Goal: Information Seeking & Learning: Find specific fact

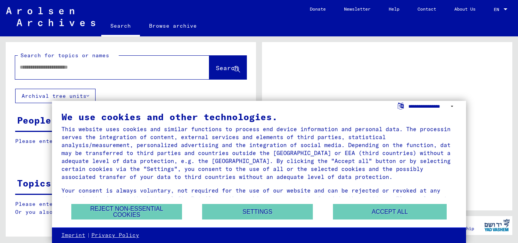
click at [451, 104] on select "**********" at bounding box center [432, 106] width 48 height 11
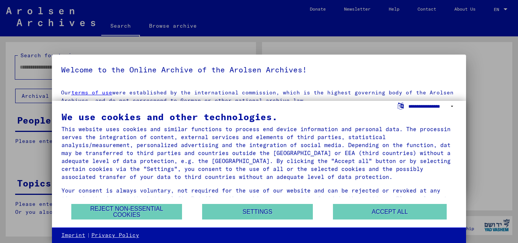
click at [451, 104] on select "**********" at bounding box center [432, 106] width 48 height 11
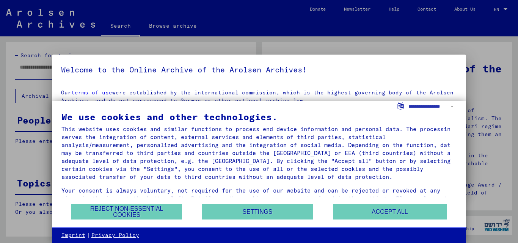
click at [475, 91] on div at bounding box center [259, 121] width 518 height 243
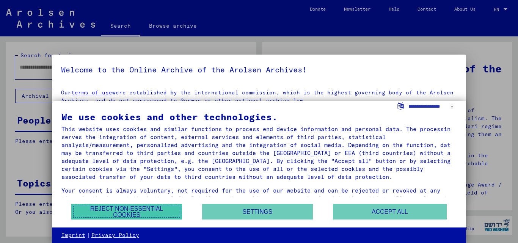
click at [114, 212] on button "Reject non-essential cookies" at bounding box center [126, 212] width 111 height 16
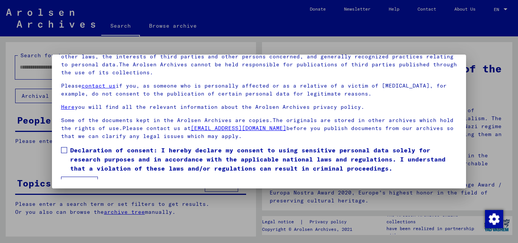
scroll to position [23, 0]
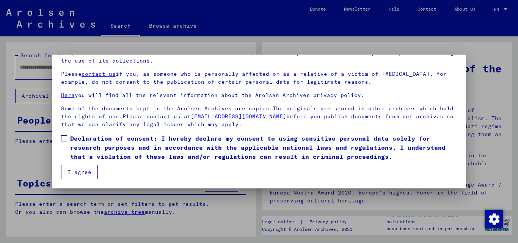
click at [62, 139] on span at bounding box center [64, 138] width 6 height 6
click at [83, 177] on button "I agree" at bounding box center [79, 172] width 37 height 14
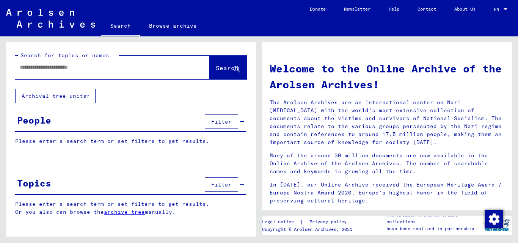
click at [86, 68] on input "text" at bounding box center [103, 67] width 167 height 8
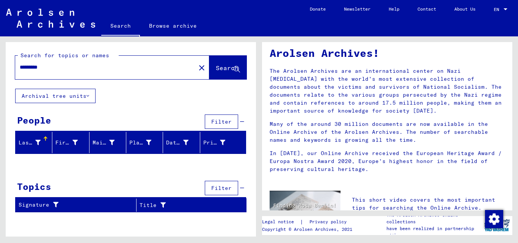
scroll to position [53, 0]
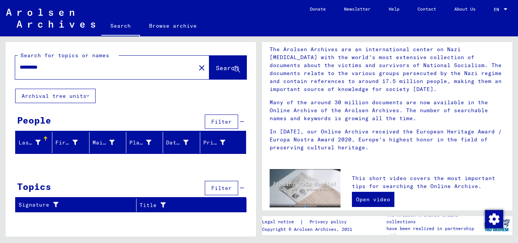
click at [34, 142] on div "Last Name" at bounding box center [30, 143] width 22 height 8
click at [51, 66] on input "*********" at bounding box center [103, 67] width 167 height 8
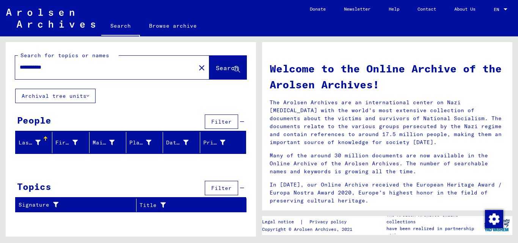
drag, startPoint x: 92, startPoint y: 66, endPoint x: 0, endPoint y: 64, distance: 92.1
click at [0, 64] on div "**********" at bounding box center [129, 136] width 259 height 200
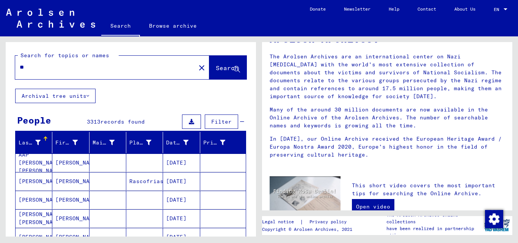
type input "*"
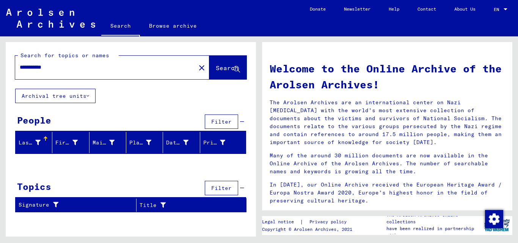
click at [22, 67] on input "**********" at bounding box center [103, 67] width 167 height 8
type input "**********"
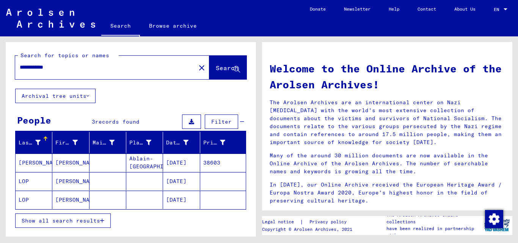
click at [174, 179] on mat-cell "[DATE]" at bounding box center [181, 181] width 37 height 18
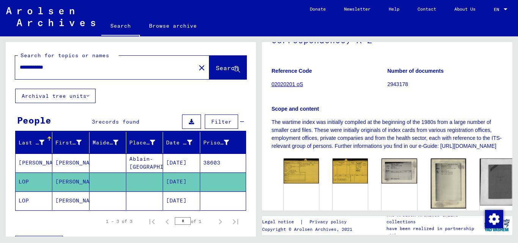
scroll to position [130, 0]
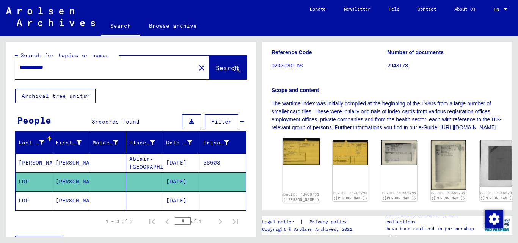
click at [299, 154] on img at bounding box center [301, 151] width 37 height 26
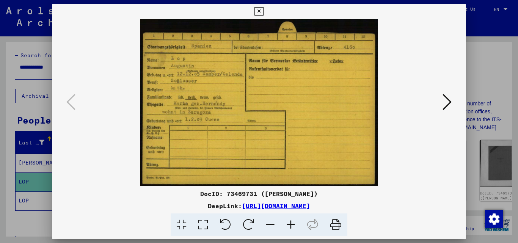
click at [450, 103] on icon at bounding box center [446, 102] width 9 height 18
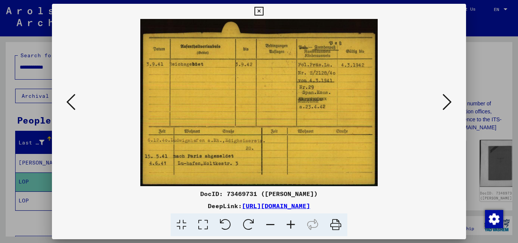
click at [450, 103] on icon at bounding box center [446, 102] width 9 height 18
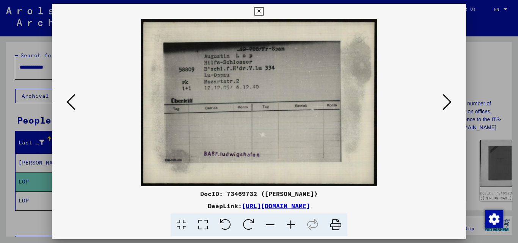
click at [450, 103] on icon at bounding box center [446, 102] width 9 height 18
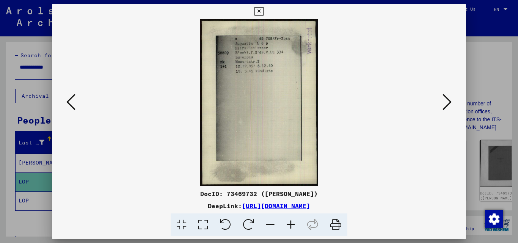
click at [450, 103] on icon at bounding box center [446, 102] width 9 height 18
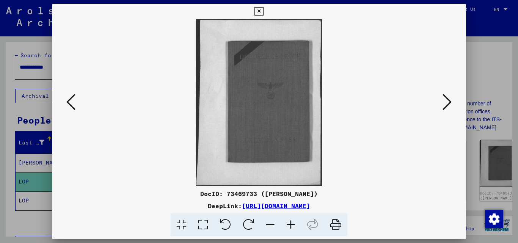
click at [450, 103] on icon at bounding box center [446, 102] width 9 height 18
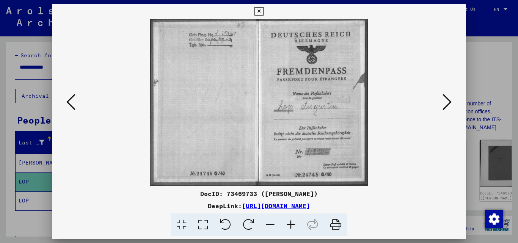
click at [444, 99] on icon at bounding box center [446, 102] width 9 height 18
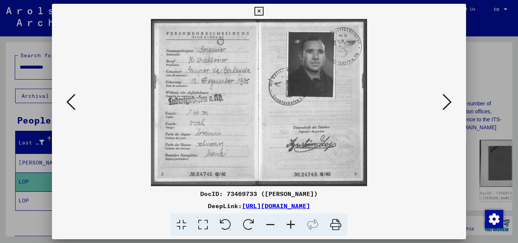
click at [451, 105] on icon at bounding box center [446, 102] width 9 height 18
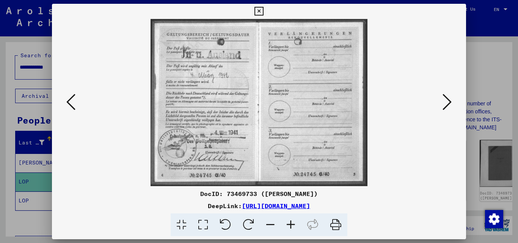
click at [449, 101] on icon at bounding box center [446, 102] width 9 height 18
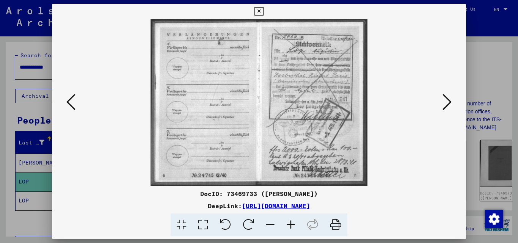
click at [449, 101] on icon at bounding box center [446, 102] width 9 height 18
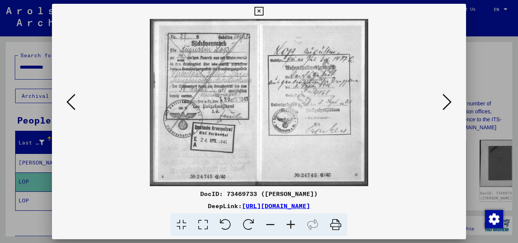
click at [449, 101] on icon at bounding box center [446, 102] width 9 height 18
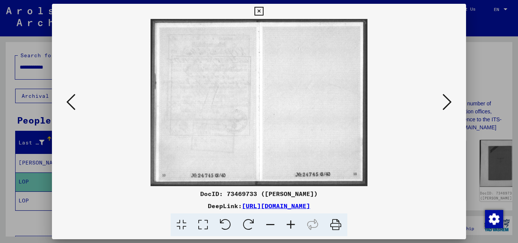
click at [449, 101] on icon at bounding box center [446, 102] width 9 height 18
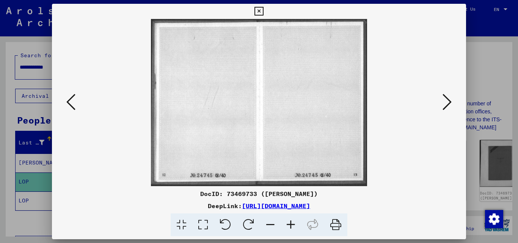
click at [449, 101] on icon at bounding box center [446, 102] width 9 height 18
click at [67, 102] on icon at bounding box center [70, 102] width 9 height 18
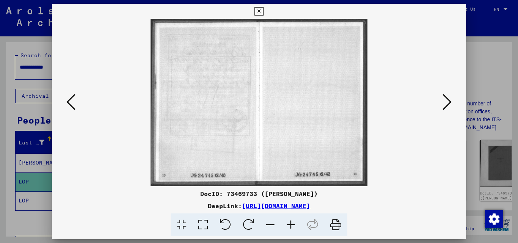
click at [67, 102] on icon at bounding box center [70, 102] width 9 height 18
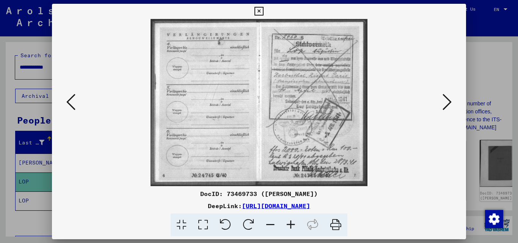
click at [67, 102] on icon at bounding box center [70, 102] width 9 height 18
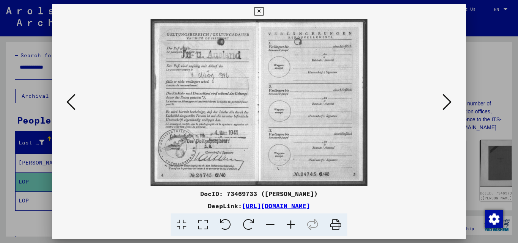
click at [67, 102] on icon at bounding box center [70, 102] width 9 height 18
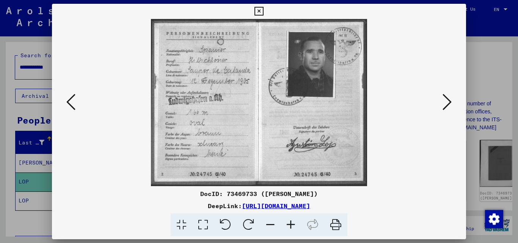
click at [67, 102] on icon at bounding box center [70, 102] width 9 height 18
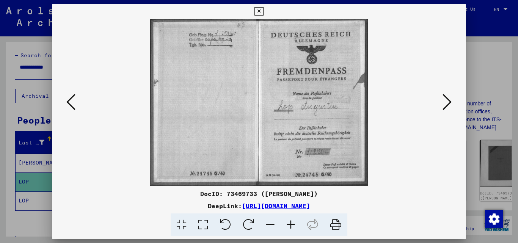
click at [67, 102] on icon at bounding box center [70, 102] width 9 height 18
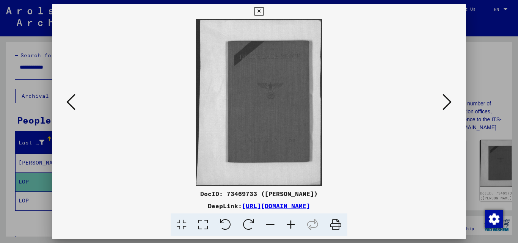
click at [67, 102] on icon at bounding box center [70, 102] width 9 height 18
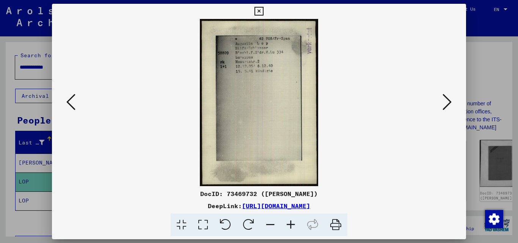
click at [67, 102] on icon at bounding box center [70, 102] width 9 height 18
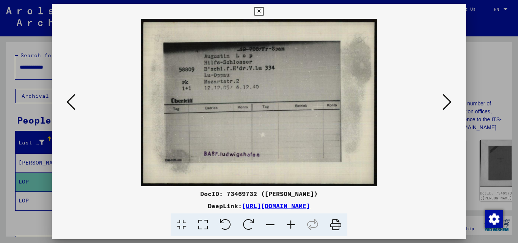
click at [67, 102] on icon at bounding box center [70, 102] width 9 height 18
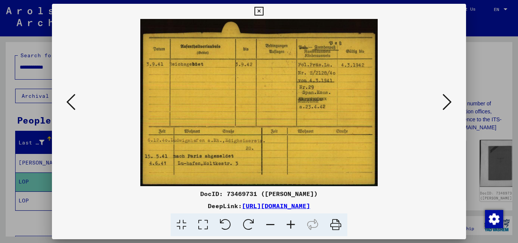
click at [67, 102] on icon at bounding box center [70, 102] width 9 height 18
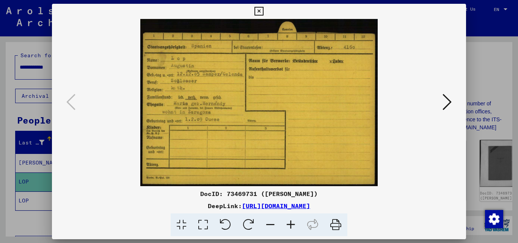
click at [449, 105] on icon at bounding box center [446, 102] width 9 height 18
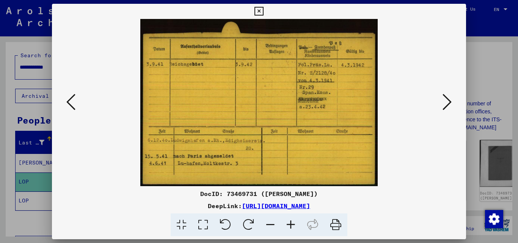
click at [449, 105] on icon at bounding box center [446, 102] width 9 height 18
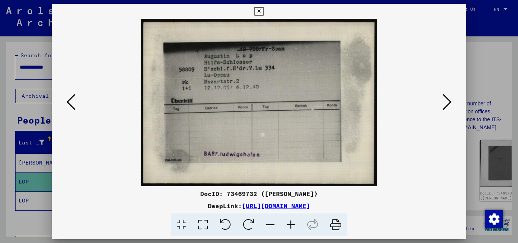
click at [449, 105] on icon at bounding box center [446, 102] width 9 height 18
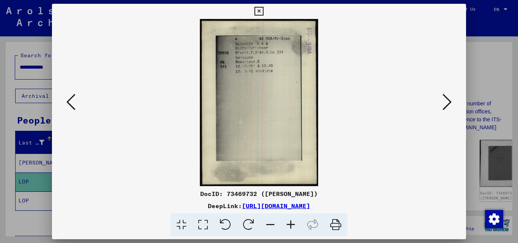
click at [449, 105] on icon at bounding box center [446, 102] width 9 height 18
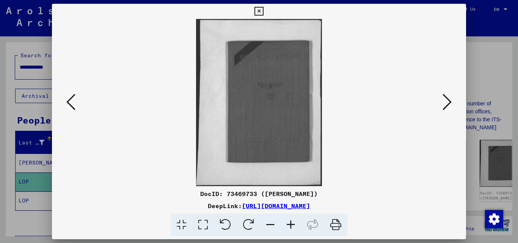
click at [449, 105] on icon at bounding box center [446, 102] width 9 height 18
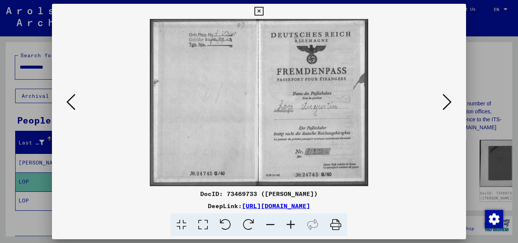
click at [444, 102] on icon at bounding box center [446, 102] width 9 height 18
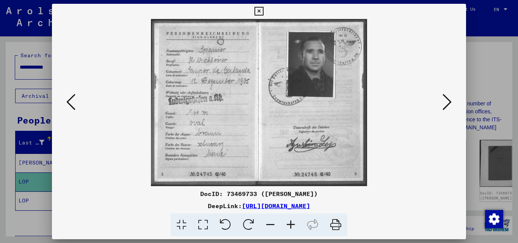
click at [78, 101] on img at bounding box center [259, 102] width 363 height 167
click at [73, 101] on icon at bounding box center [70, 102] width 9 height 18
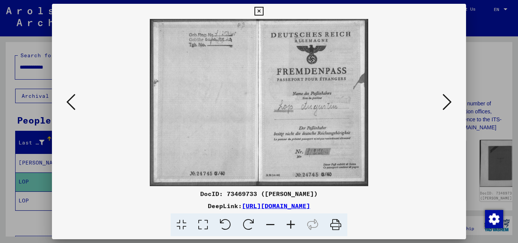
click at [73, 101] on icon at bounding box center [70, 102] width 9 height 18
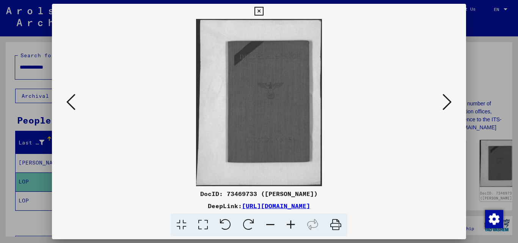
click at [73, 101] on icon at bounding box center [70, 102] width 9 height 18
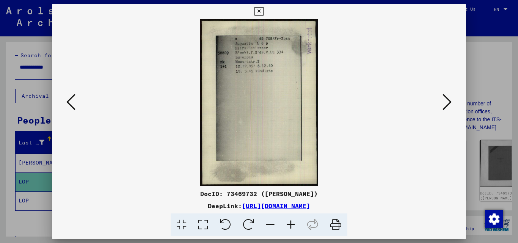
click at [73, 101] on icon at bounding box center [70, 102] width 9 height 18
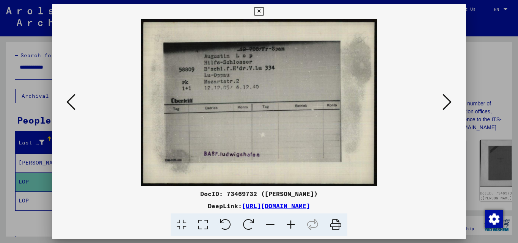
click at [73, 101] on icon at bounding box center [70, 102] width 9 height 18
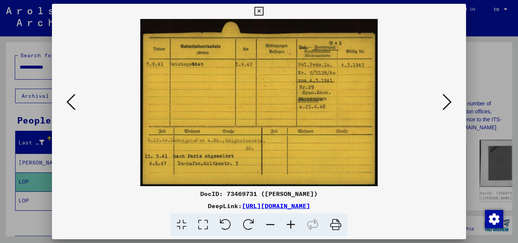
click at [73, 101] on icon at bounding box center [70, 102] width 9 height 18
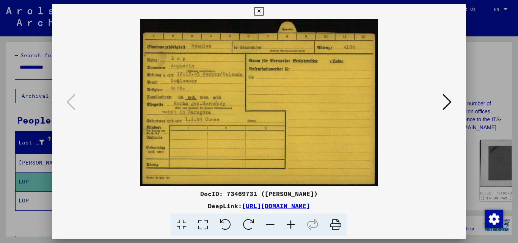
click at [446, 99] on icon at bounding box center [446, 102] width 9 height 18
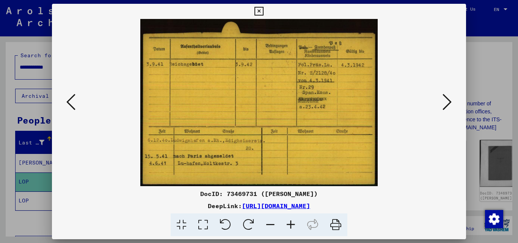
click at [446, 99] on icon at bounding box center [446, 102] width 9 height 18
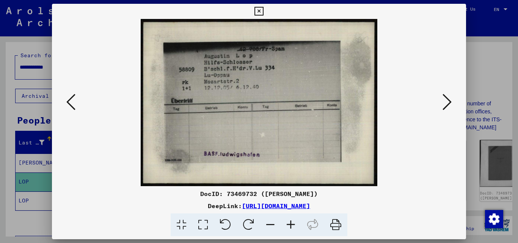
click at [446, 99] on icon at bounding box center [446, 102] width 9 height 18
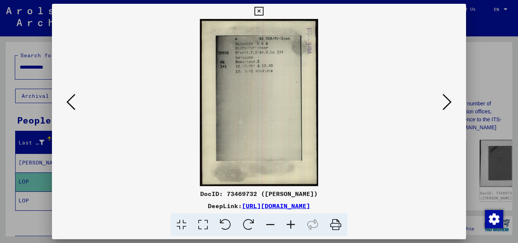
click at [446, 99] on icon at bounding box center [446, 102] width 9 height 18
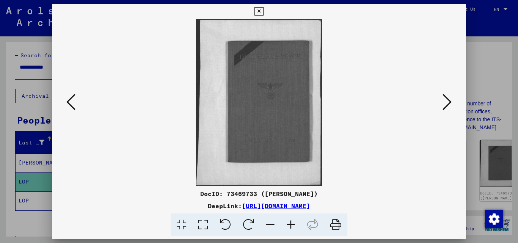
click at [446, 99] on icon at bounding box center [446, 102] width 9 height 18
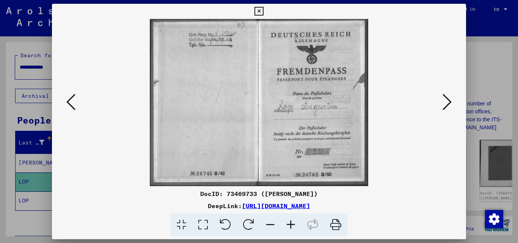
click at [446, 99] on icon at bounding box center [446, 102] width 9 height 18
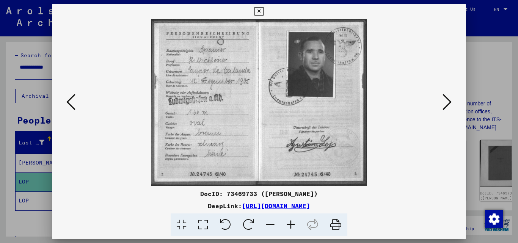
click at [446, 100] on icon at bounding box center [446, 102] width 9 height 18
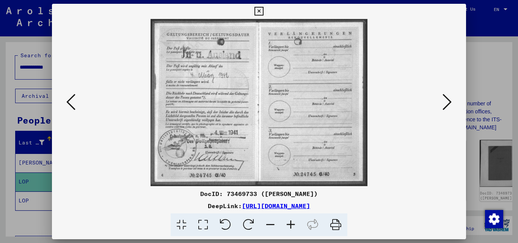
click at [446, 100] on icon at bounding box center [446, 102] width 9 height 18
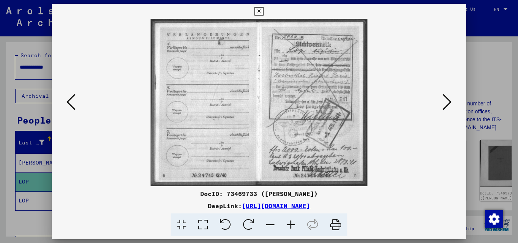
click at [446, 100] on icon at bounding box center [446, 102] width 9 height 18
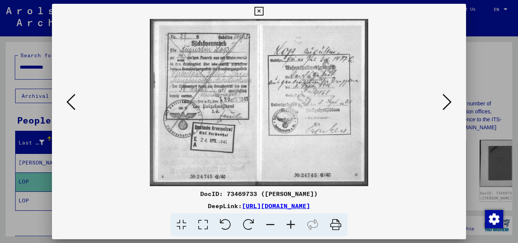
click at [446, 100] on icon at bounding box center [446, 102] width 9 height 18
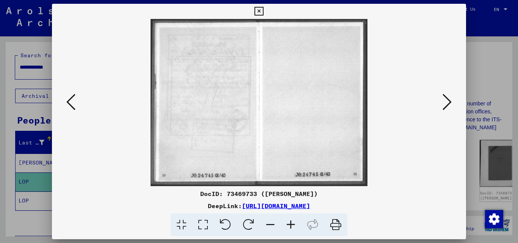
click at [444, 95] on icon at bounding box center [446, 102] width 9 height 18
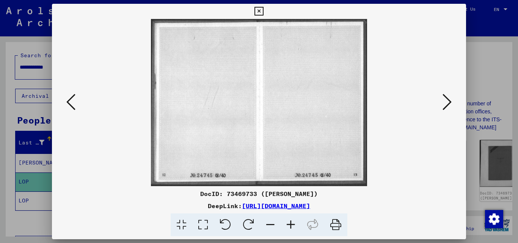
click at [444, 95] on icon at bounding box center [446, 102] width 9 height 18
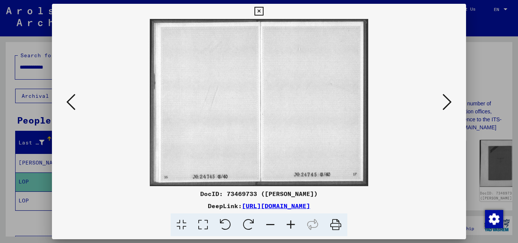
click at [444, 95] on icon at bounding box center [446, 102] width 9 height 18
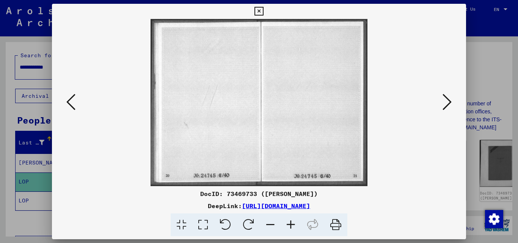
click at [444, 95] on icon at bounding box center [446, 102] width 9 height 18
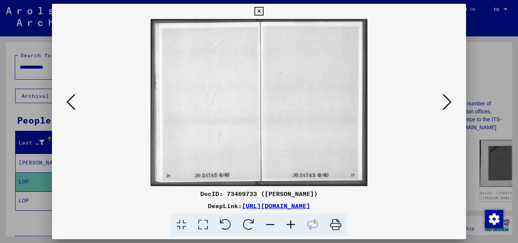
click at [444, 95] on icon at bounding box center [446, 102] width 9 height 18
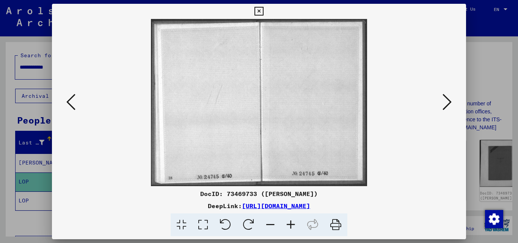
click at [444, 95] on icon at bounding box center [446, 102] width 9 height 18
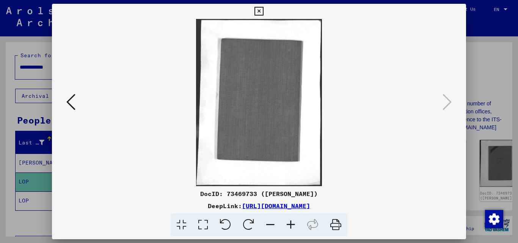
click at [261, 7] on icon at bounding box center [258, 11] width 9 height 9
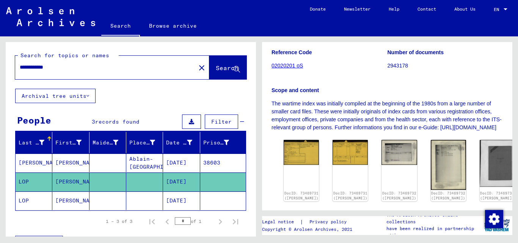
click at [183, 199] on mat-cell "[DATE]" at bounding box center [181, 200] width 37 height 19
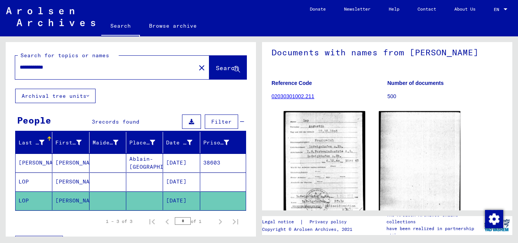
scroll to position [78, 0]
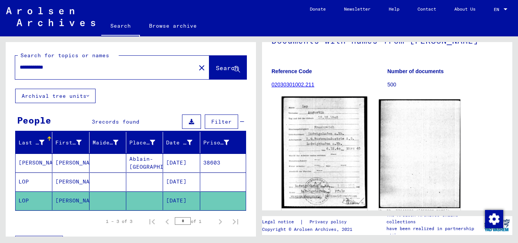
click at [320, 151] on img at bounding box center [325, 153] width 86 height 112
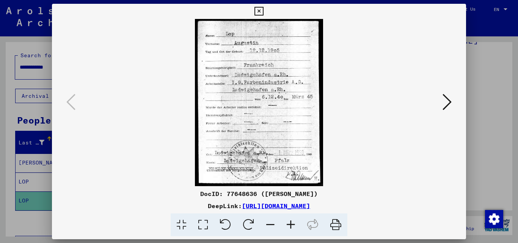
click at [445, 102] on icon at bounding box center [446, 102] width 9 height 18
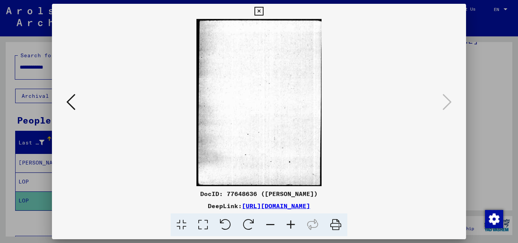
click at [498, 31] on div at bounding box center [259, 121] width 518 height 243
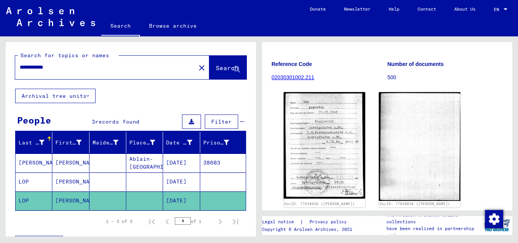
scroll to position [82, 0]
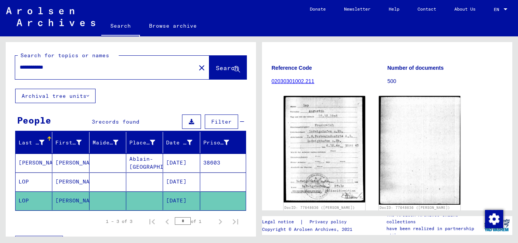
click at [186, 184] on mat-cell "[DATE]" at bounding box center [181, 181] width 37 height 19
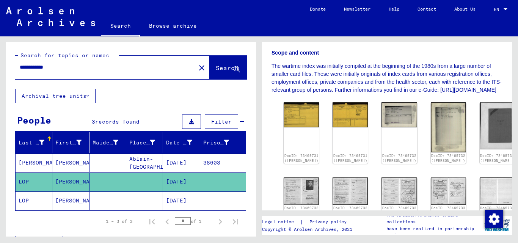
scroll to position [170, 0]
